Goal: Check status: Check status

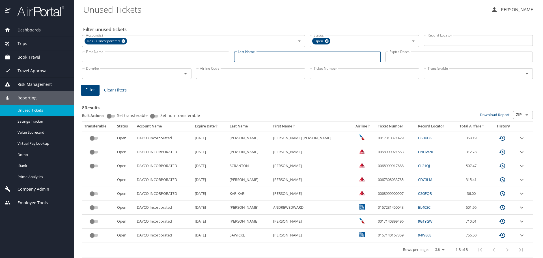
click at [250, 56] on input "Last Name" at bounding box center [307, 56] width 147 height 11
type input "[PERSON_NAME]"
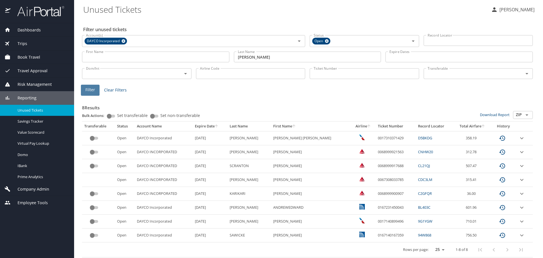
click at [94, 91] on span "Filter" at bounding box center [90, 89] width 10 height 7
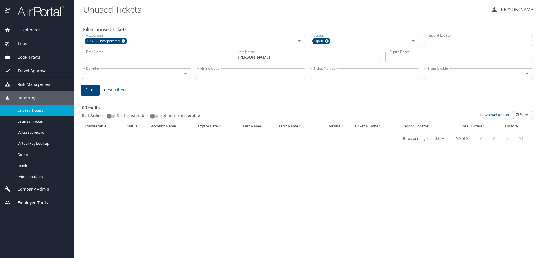
click at [458, 76] on input "Transferable" at bounding box center [469, 73] width 89 height 7
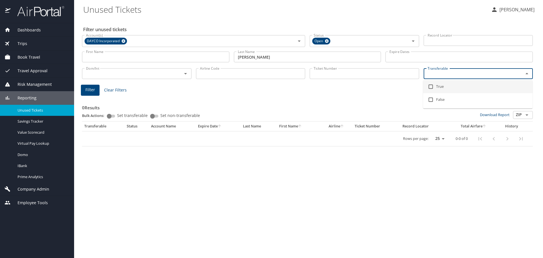
click at [430, 87] on input "checkbox" at bounding box center [430, 86] width 11 height 11
checkbox input "true"
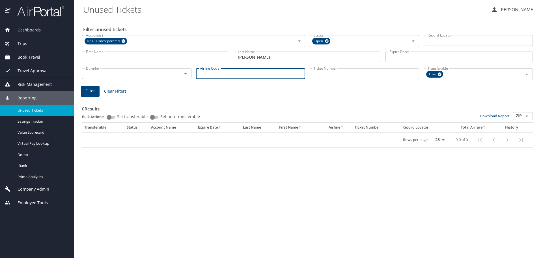
click at [230, 77] on input "Airline Code" at bounding box center [250, 73] width 109 height 11
click at [326, 42] on icon at bounding box center [327, 41] width 4 height 4
type input "dl"
click at [82, 88] on button "Filter" at bounding box center [90, 91] width 19 height 11
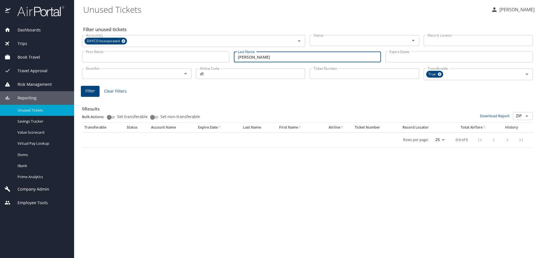
drag, startPoint x: 261, startPoint y: 57, endPoint x: 177, endPoint y: 56, distance: 84.0
click at [177, 56] on div "First Name First Name Last Name [PERSON_NAME] Last Name Expire Dates Expire Dat…" at bounding box center [307, 57] width 455 height 20
click at [92, 94] on span "Filter" at bounding box center [90, 90] width 10 height 7
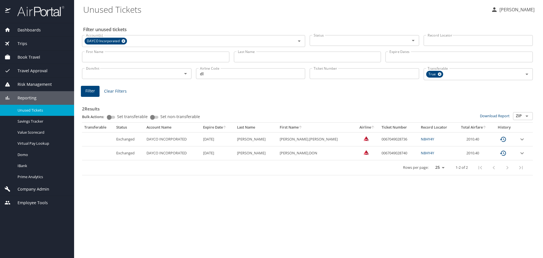
click at [522, 139] on icon "expand row" at bounding box center [522, 139] width 3 height 2
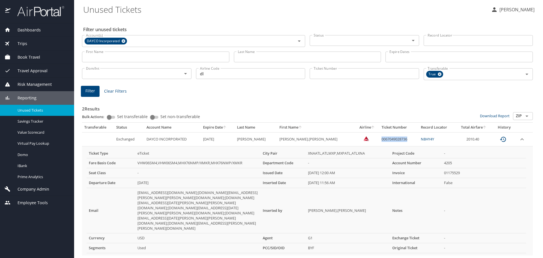
drag, startPoint x: 384, startPoint y: 139, endPoint x: 357, endPoint y: 141, distance: 27.2
click at [379, 141] on td "0067049028736" at bounding box center [398, 139] width 39 height 14
copy td "0067049028736"
click at [151, 86] on div "Filter Clear Filters" at bounding box center [307, 91] width 453 height 11
click at [88, 89] on span "Filter" at bounding box center [90, 90] width 10 height 7
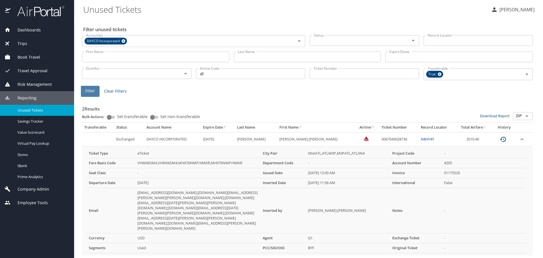
click at [90, 92] on span "Filter" at bounding box center [90, 90] width 10 height 7
click at [519, 139] on icon "expand row" at bounding box center [522, 139] width 7 height 7
